Goal: Find specific page/section: Find specific page/section

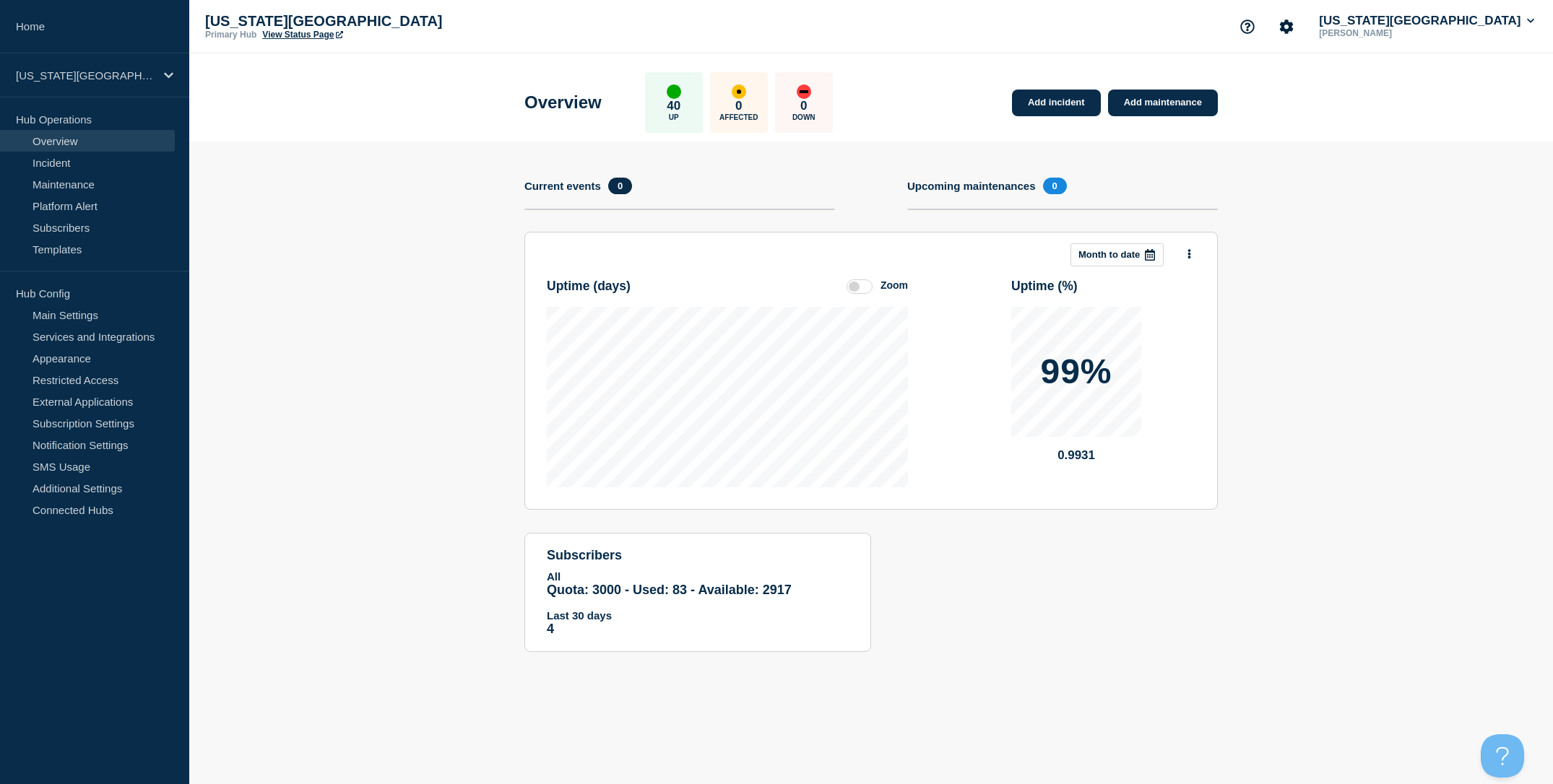
click at [434, 179] on section "Add incident Add maintenance Current events 0 Upcoming maintenances 0 This mont…" at bounding box center [870, 408] width 1363 height 532
click at [368, 220] on section "Add incident Add maintenance Current events 0 Upcoming maintenances 0 This mont…" at bounding box center [870, 408] width 1363 height 532
click at [381, 265] on section "Add incident Add maintenance Current events 0 Upcoming maintenances 0 This mont…" at bounding box center [870, 408] width 1363 height 532
click at [474, 252] on section "Add incident Add maintenance Current events 0 Upcoming maintenances 0 This mont…" at bounding box center [870, 408] width 1363 height 532
click at [444, 209] on section "Add incident Add maintenance Current events 0 Upcoming maintenances 0 This mont…" at bounding box center [870, 408] width 1363 height 532
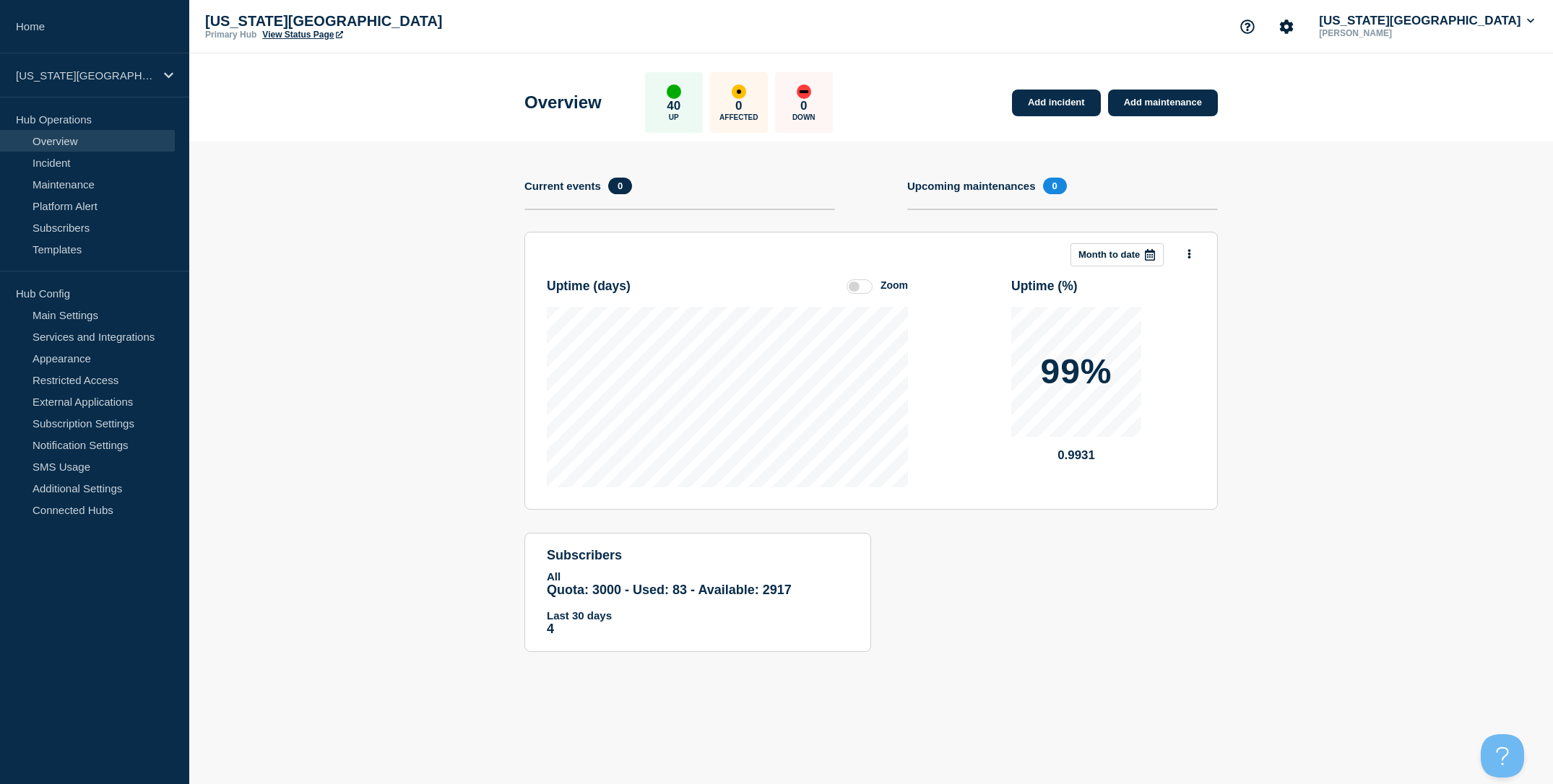
click at [336, 249] on section "Add incident Add maintenance Current events 0 Upcoming maintenances 0 This mont…" at bounding box center [870, 408] width 1363 height 532
click at [422, 528] on section "Add incident Add maintenance Current events 0 Upcoming maintenances 0 This mont…" at bounding box center [870, 408] width 1363 height 532
click at [1301, 38] on button "Account settings" at bounding box center [1287, 27] width 31 height 31
click at [1336, 104] on link "Analytics" at bounding box center [1339, 103] width 43 height 12
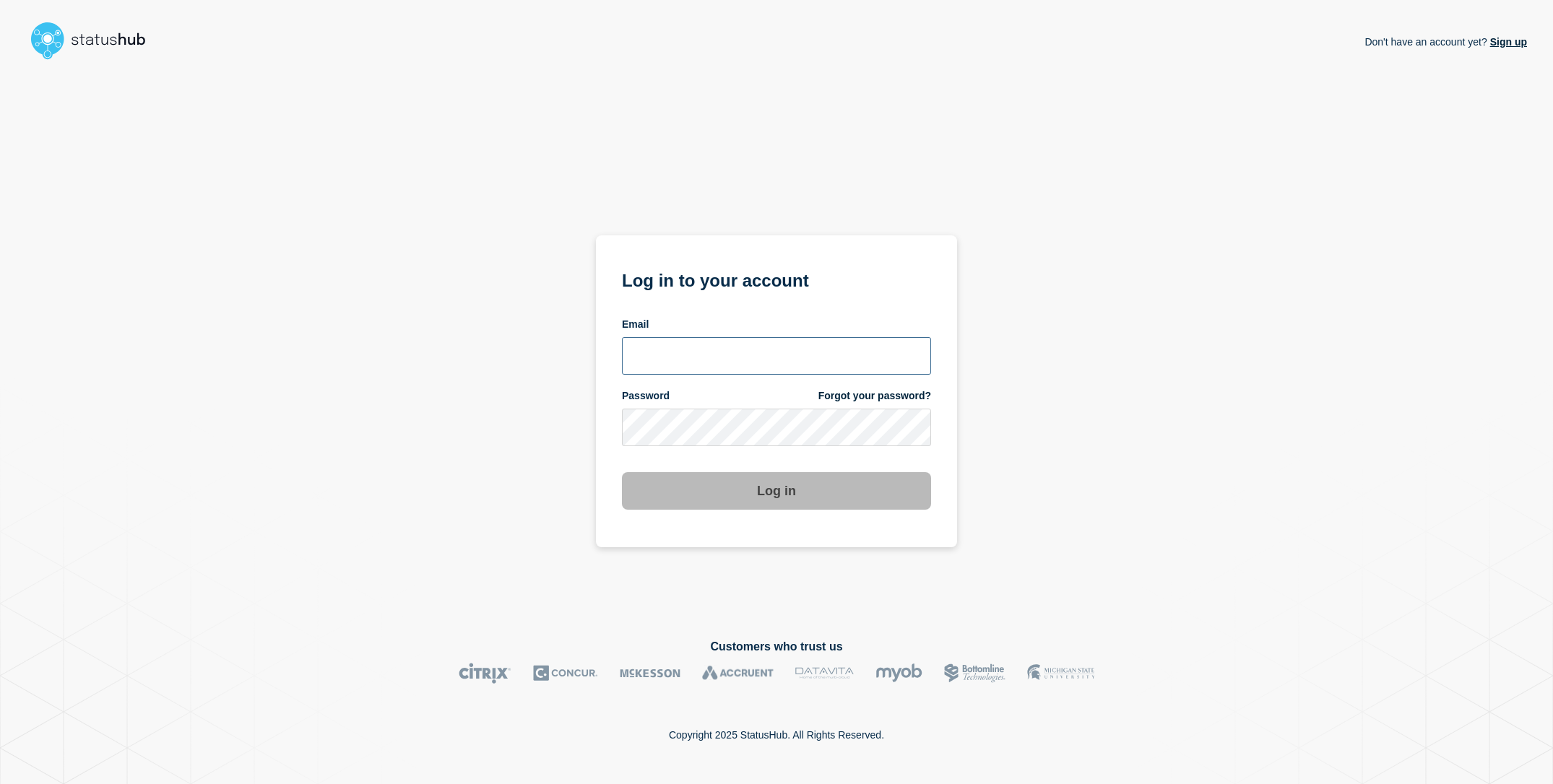
type input "[EMAIL_ADDRESS][DOMAIN_NAME]"
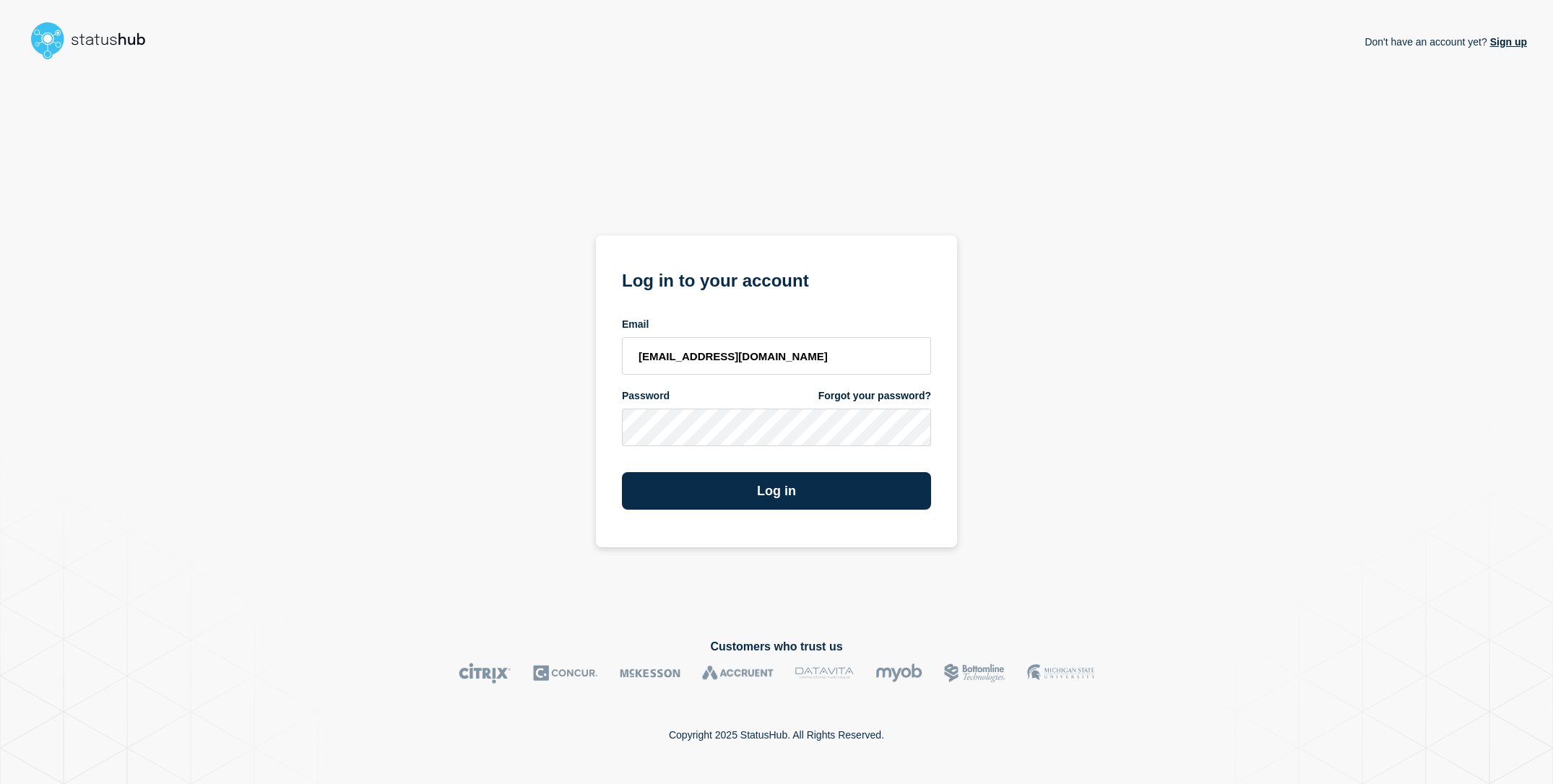
click at [455, 380] on div "Don't have an account yet? Sign up Log in to your account Email sderksen@ksu.ed…" at bounding box center [776, 341] width 1500 height 550
click at [781, 476] on button "Log in" at bounding box center [776, 491] width 309 height 37
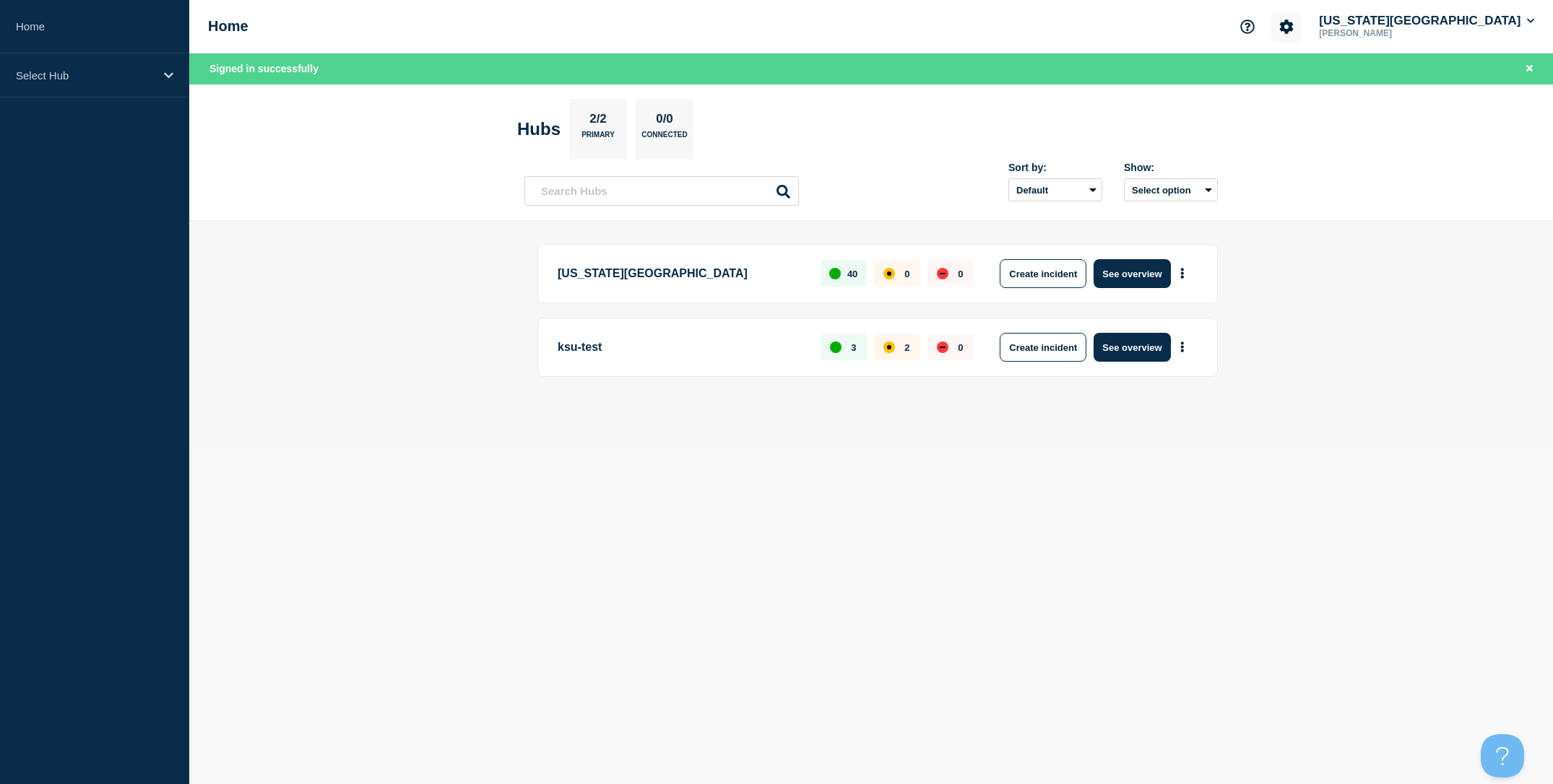
click at [1293, 30] on icon "Account settings" at bounding box center [1286, 26] width 14 height 14
click at [1340, 109] on link "Analytics" at bounding box center [1339, 103] width 43 height 12
